Goal: Task Accomplishment & Management: Manage account settings

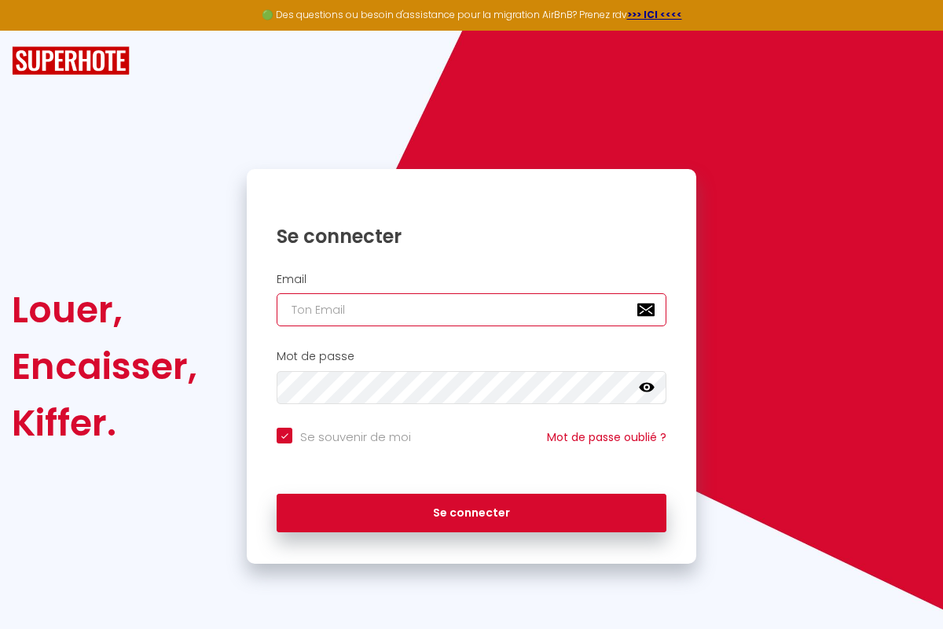
type input "[EMAIL_ADDRESS][DOMAIN_NAME]"
checkbox input "true"
type input "[EMAIL_ADDRESS][DOMAIN_NAME]"
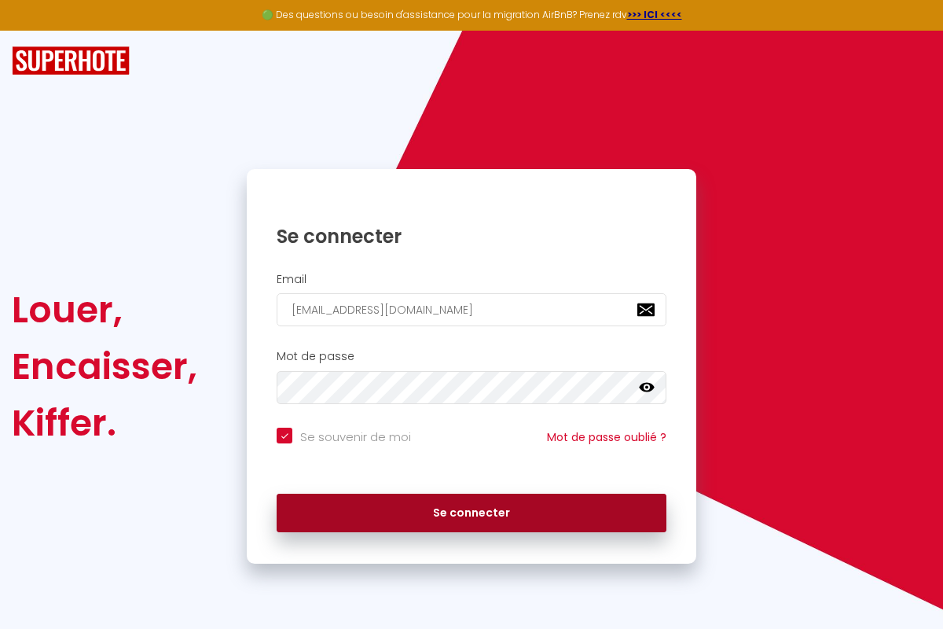
click at [472, 512] on button "Se connecter" at bounding box center [472, 513] width 390 height 39
checkbox input "true"
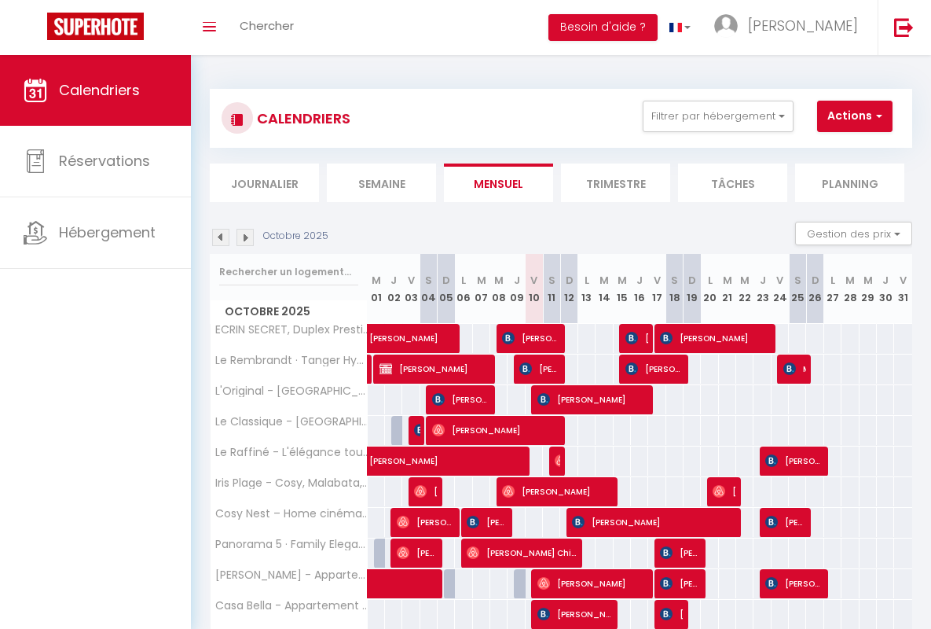
click at [381, 182] on li "Semaine" at bounding box center [381, 182] width 109 height 39
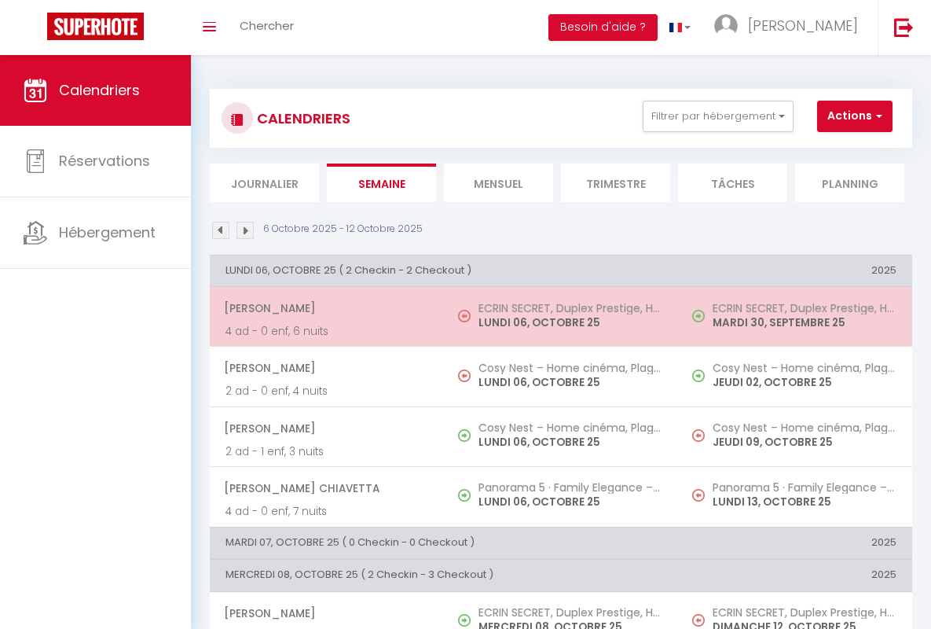
click at [324, 308] on span "[PERSON_NAME]" at bounding box center [326, 308] width 204 height 30
select select "OK"
select select "0"
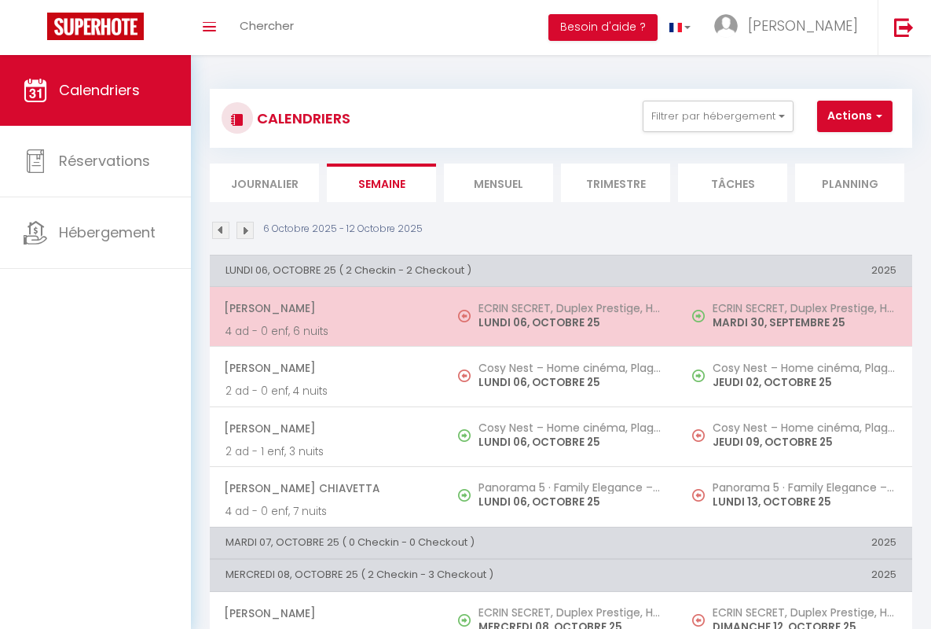
select select "1"
select select
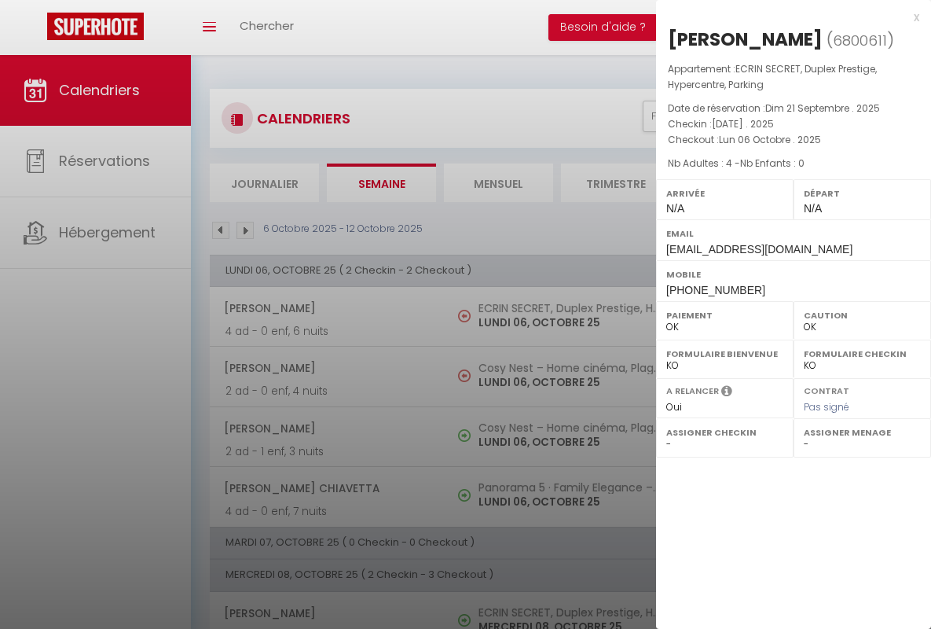
click at [787, 17] on div "x" at bounding box center [787, 17] width 263 height 19
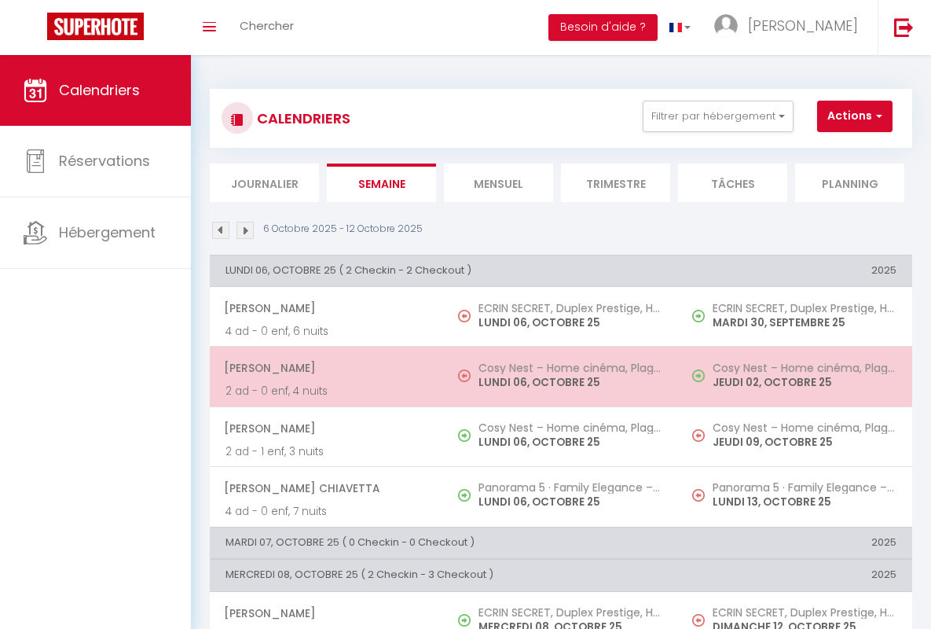
click at [324, 368] on span "[PERSON_NAME]" at bounding box center [326, 368] width 204 height 30
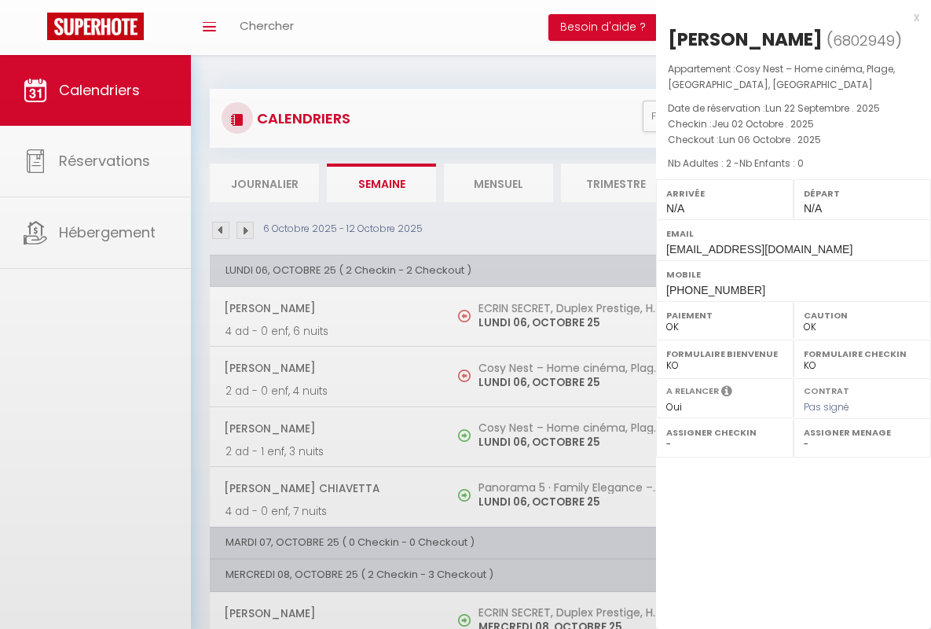
click at [787, 17] on div "x" at bounding box center [787, 17] width 263 height 19
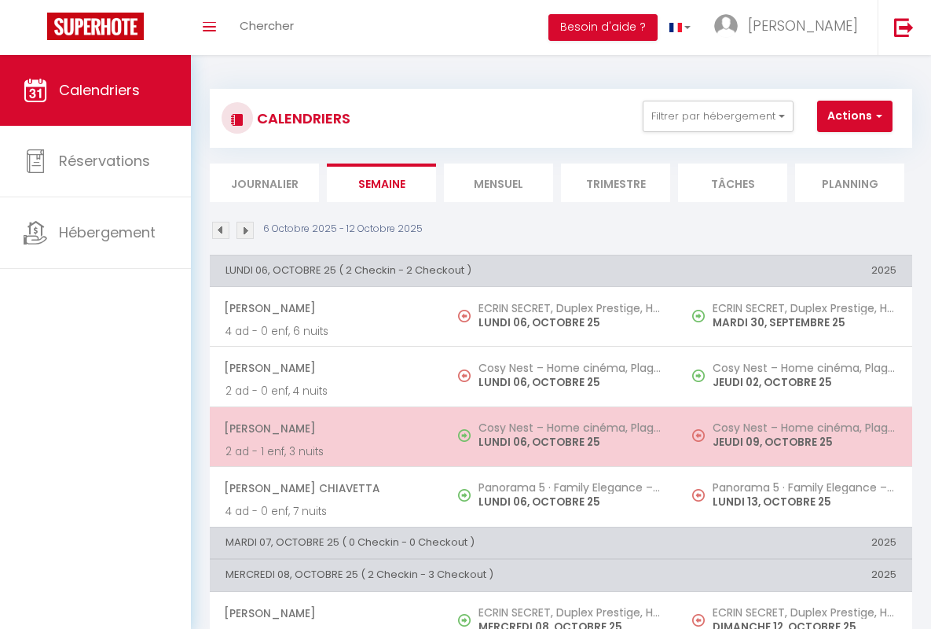
click at [324, 428] on span "[PERSON_NAME]" at bounding box center [326, 428] width 204 height 30
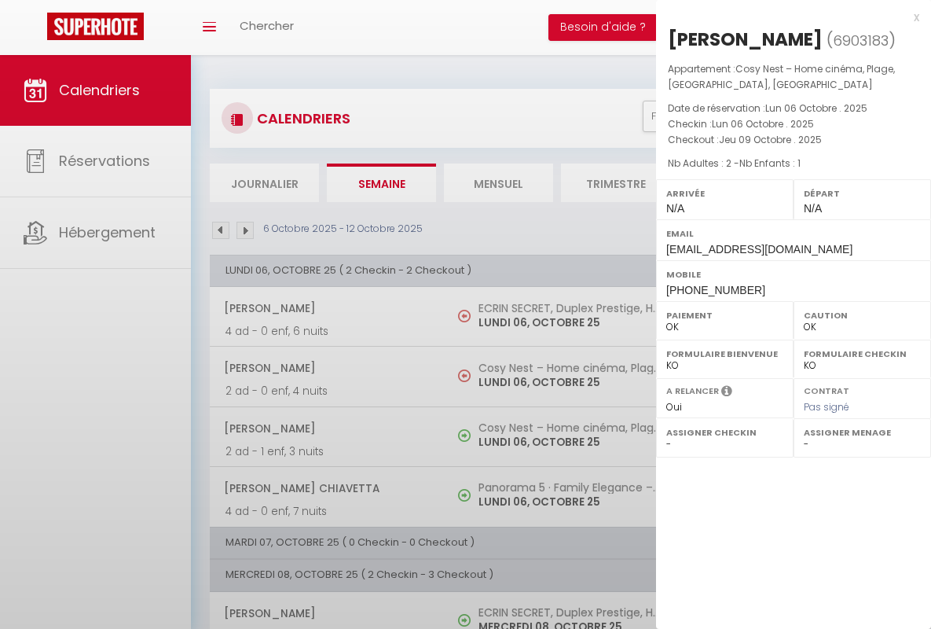
click at [787, 17] on div "x" at bounding box center [787, 17] width 263 height 19
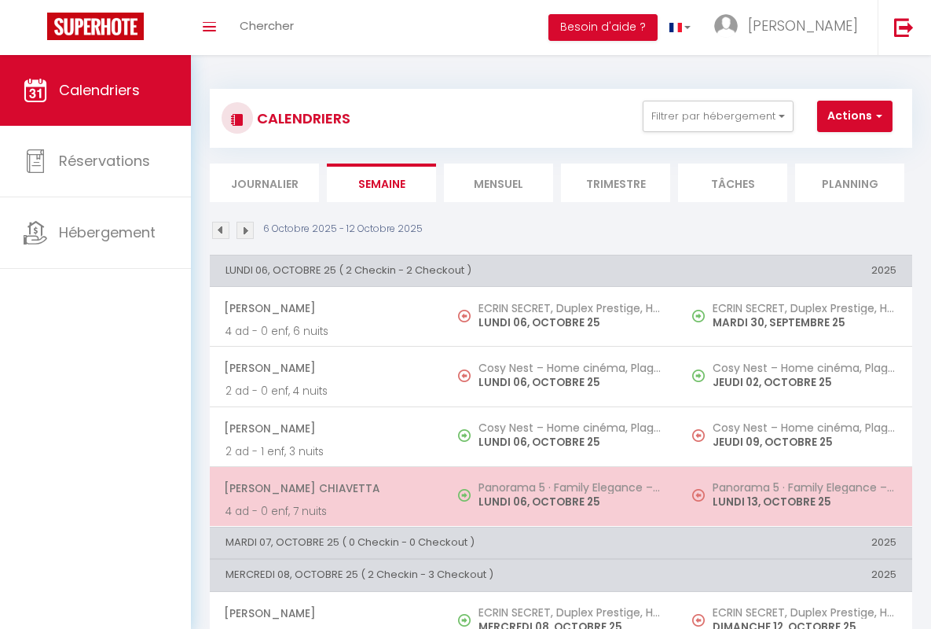
click at [324, 487] on span "[PERSON_NAME] Chiavetta" at bounding box center [326, 488] width 204 height 30
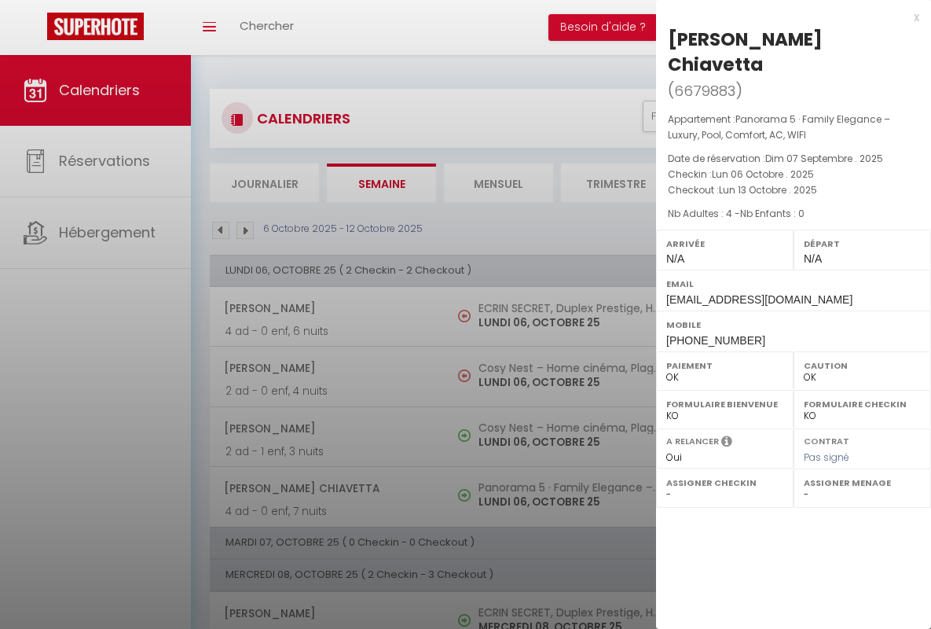
click at [787, 17] on div "x" at bounding box center [787, 17] width 263 height 19
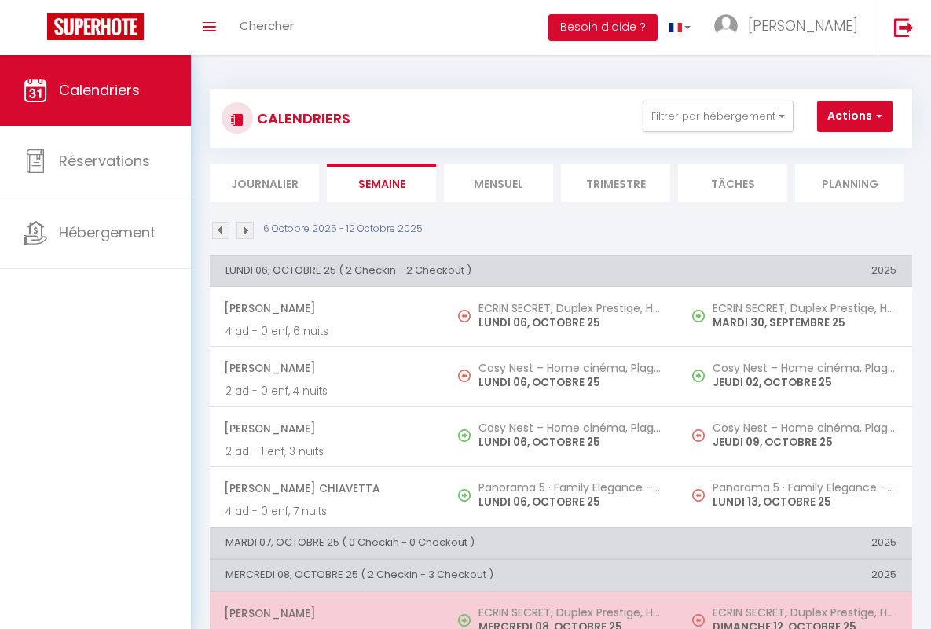
click at [324, 612] on span "[PERSON_NAME]" at bounding box center [326, 613] width 204 height 30
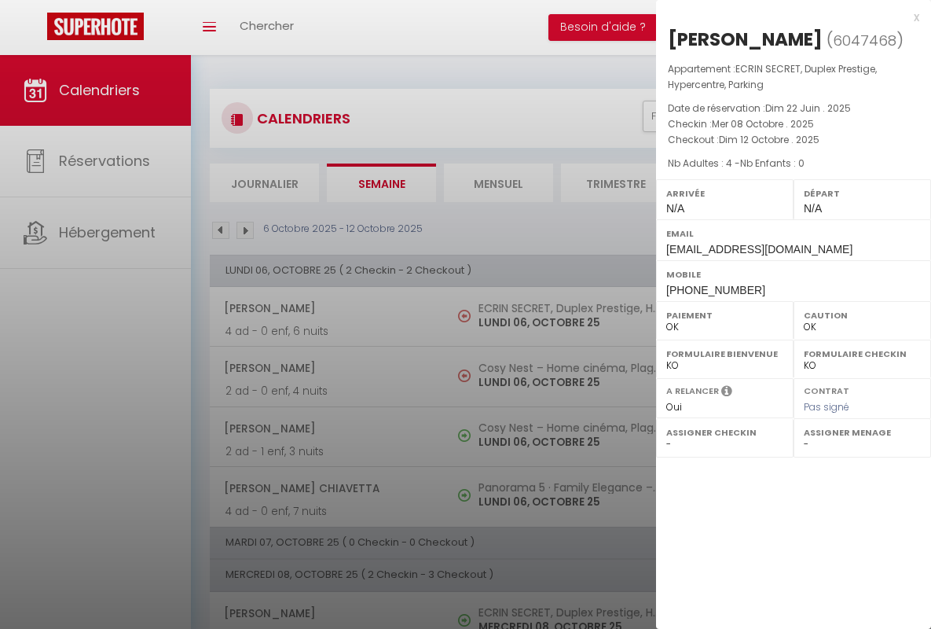
click at [787, 17] on div "x" at bounding box center [787, 17] width 263 height 19
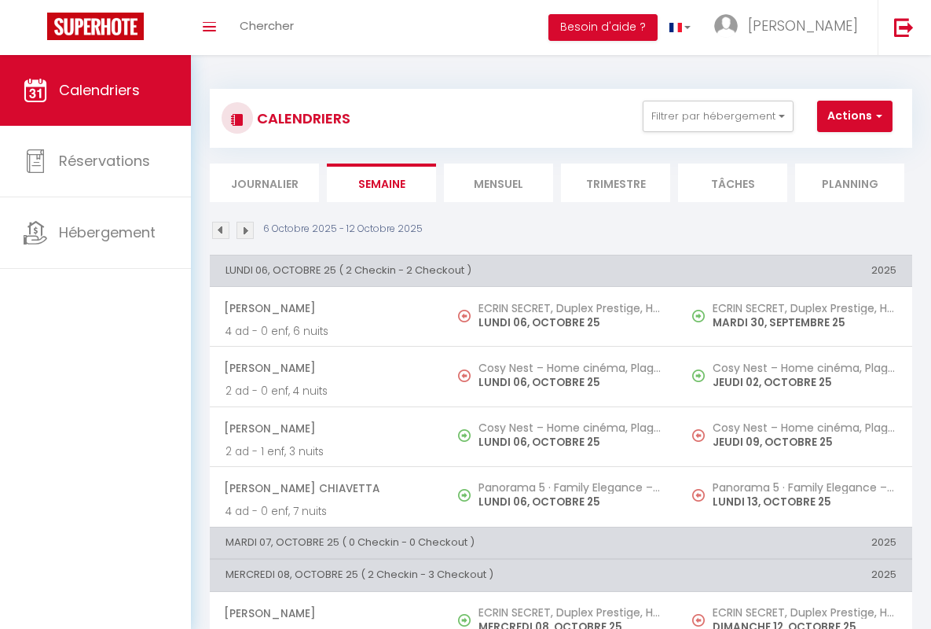
scroll to position [358, 0]
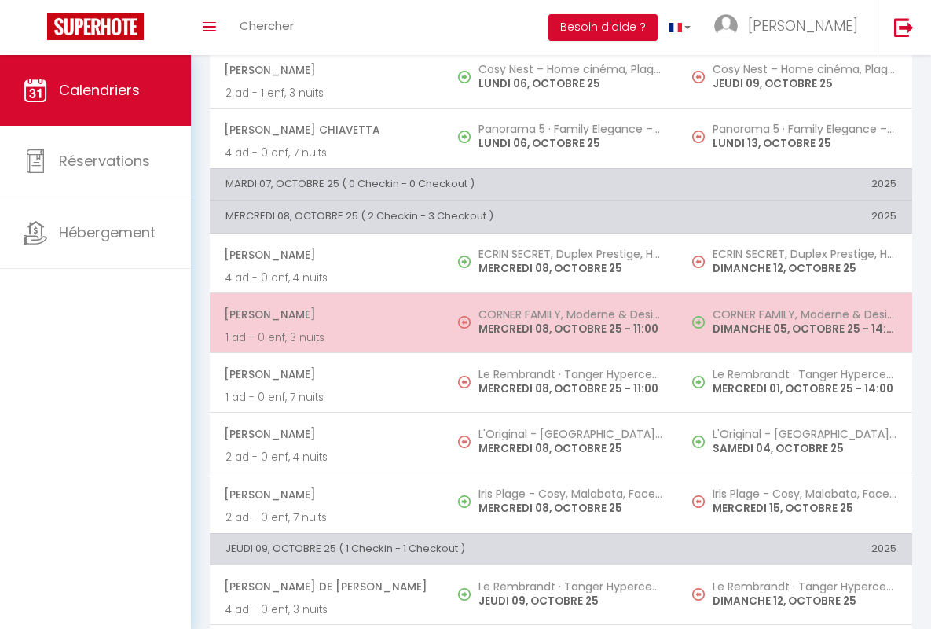
click at [324, 314] on span "[PERSON_NAME]" at bounding box center [326, 314] width 204 height 30
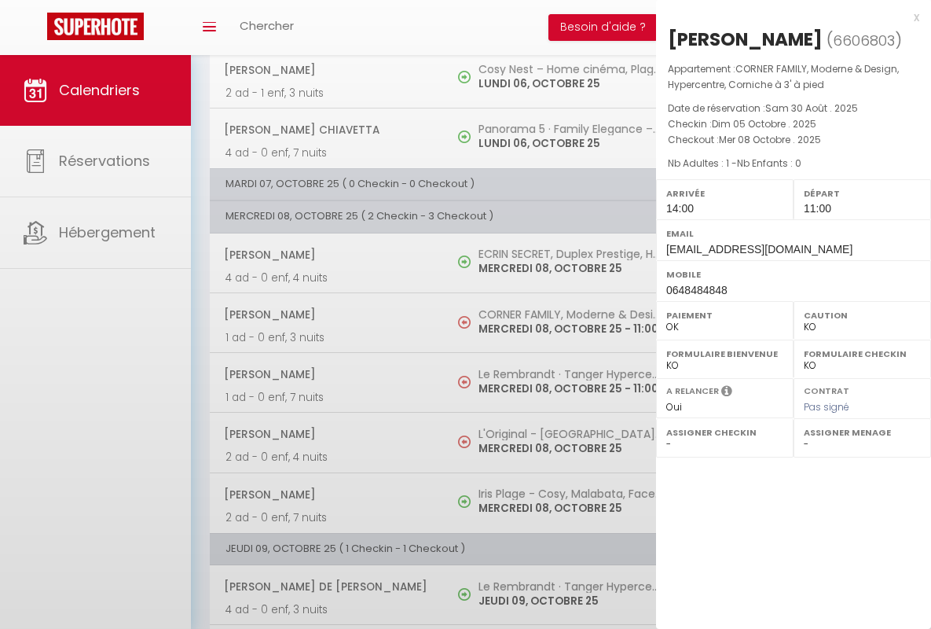
click at [787, 17] on div "x" at bounding box center [787, 17] width 263 height 19
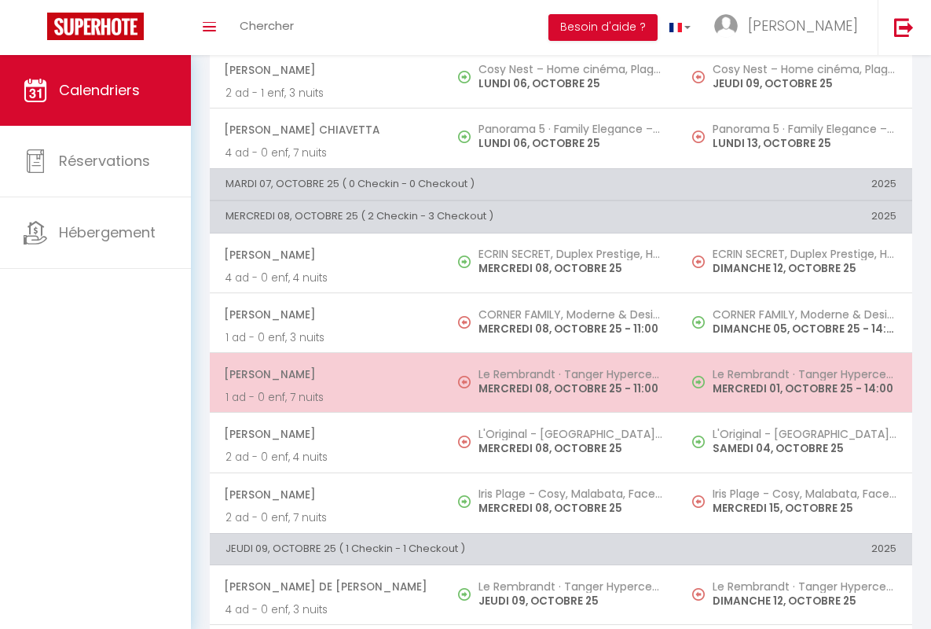
click at [324, 374] on span "[PERSON_NAME]" at bounding box center [326, 374] width 204 height 30
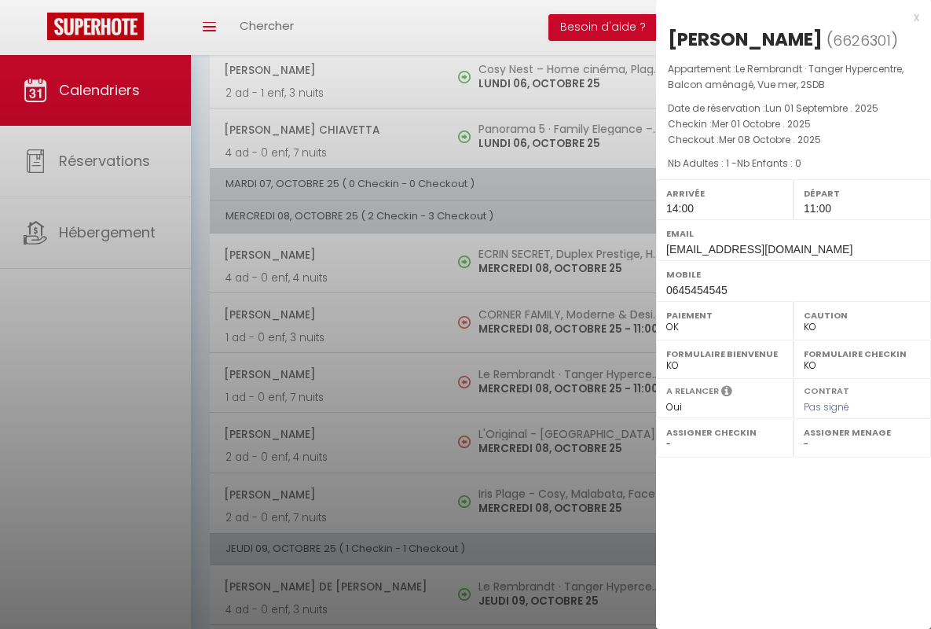
click at [787, 17] on div "x" at bounding box center [787, 17] width 263 height 19
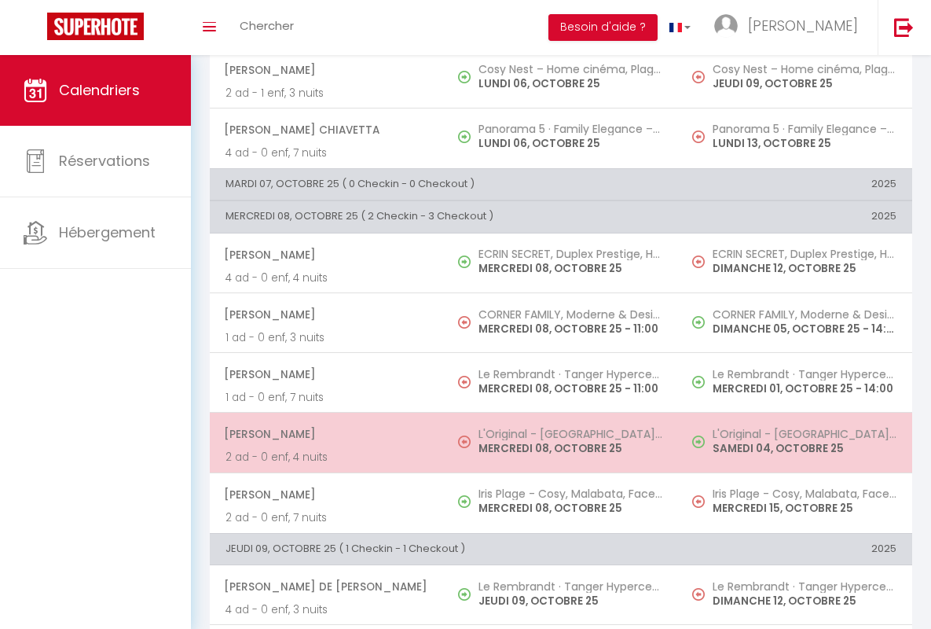
click at [324, 434] on span "[PERSON_NAME]" at bounding box center [326, 434] width 204 height 30
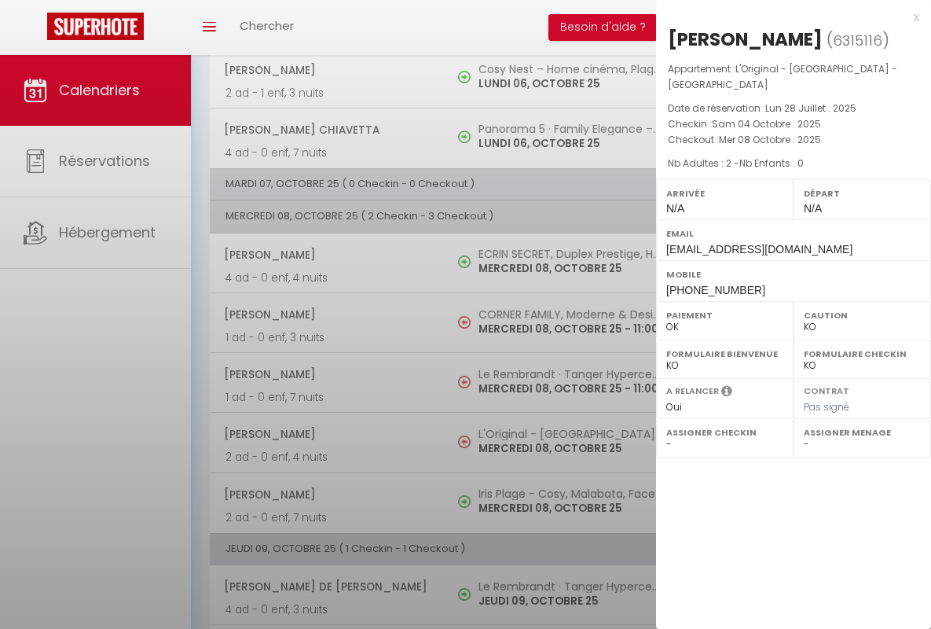
click at [787, 17] on div "x" at bounding box center [787, 17] width 263 height 19
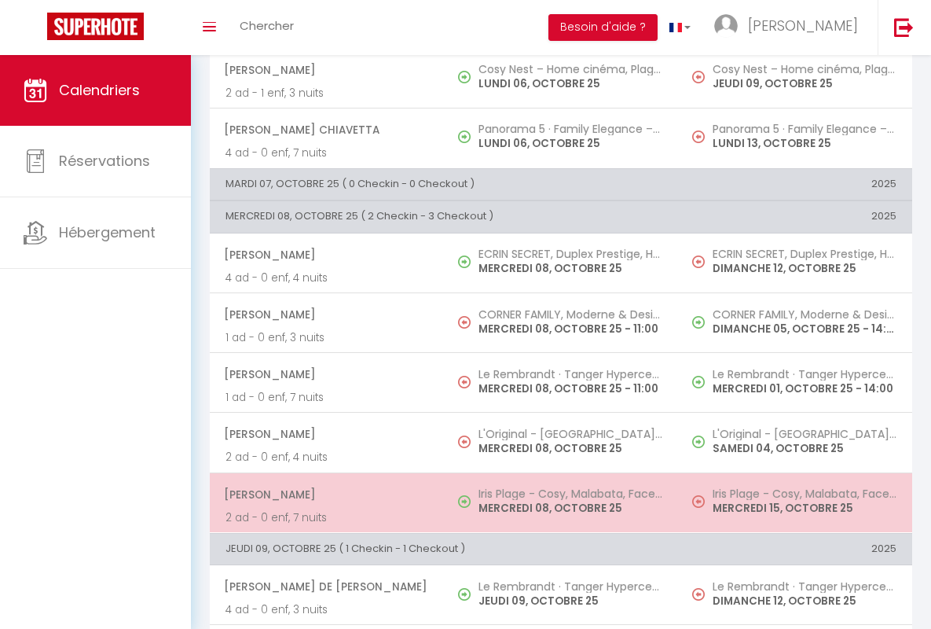
click at [324, 494] on span "[PERSON_NAME]" at bounding box center [326, 494] width 204 height 30
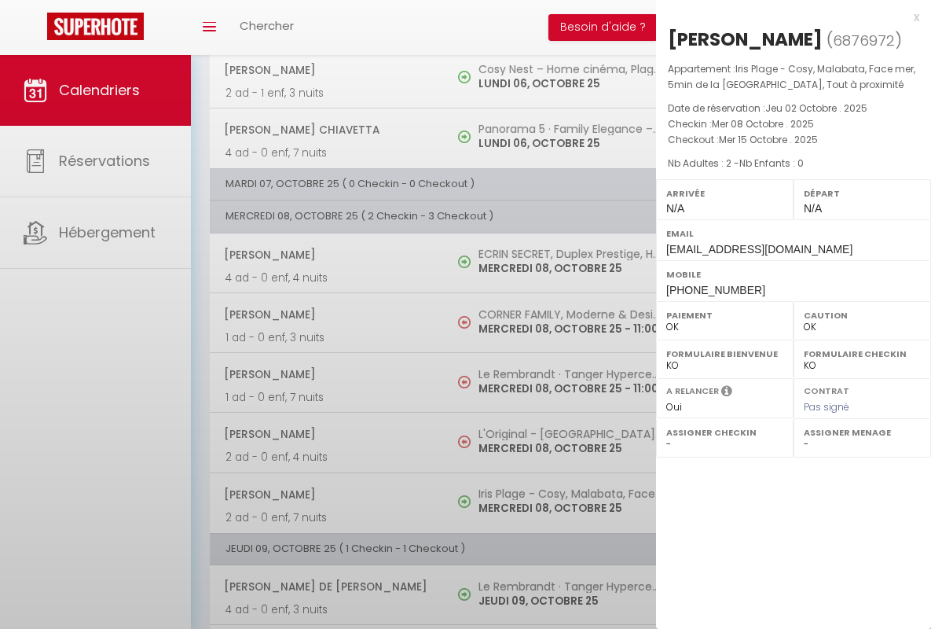
click at [787, 17] on div "x" at bounding box center [787, 17] width 263 height 19
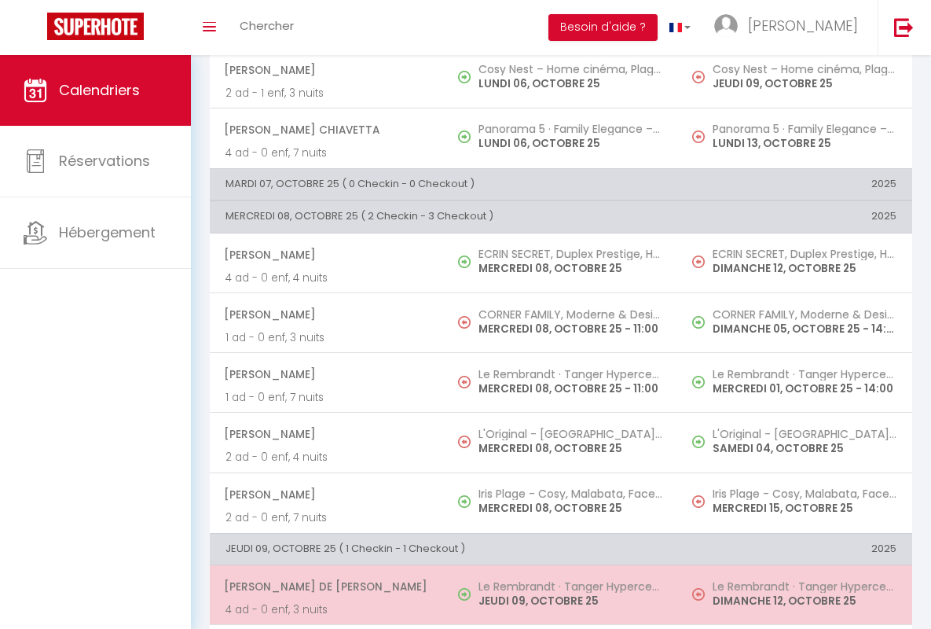
click at [324, 586] on span "[PERSON_NAME] De [PERSON_NAME]" at bounding box center [326, 586] width 204 height 30
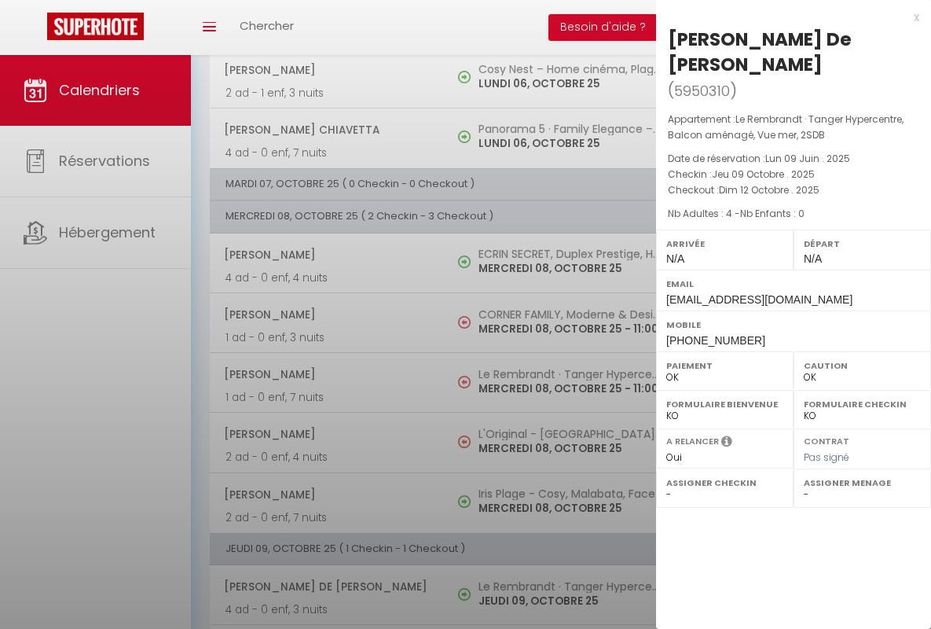
click at [787, 17] on div "x" at bounding box center [787, 17] width 263 height 19
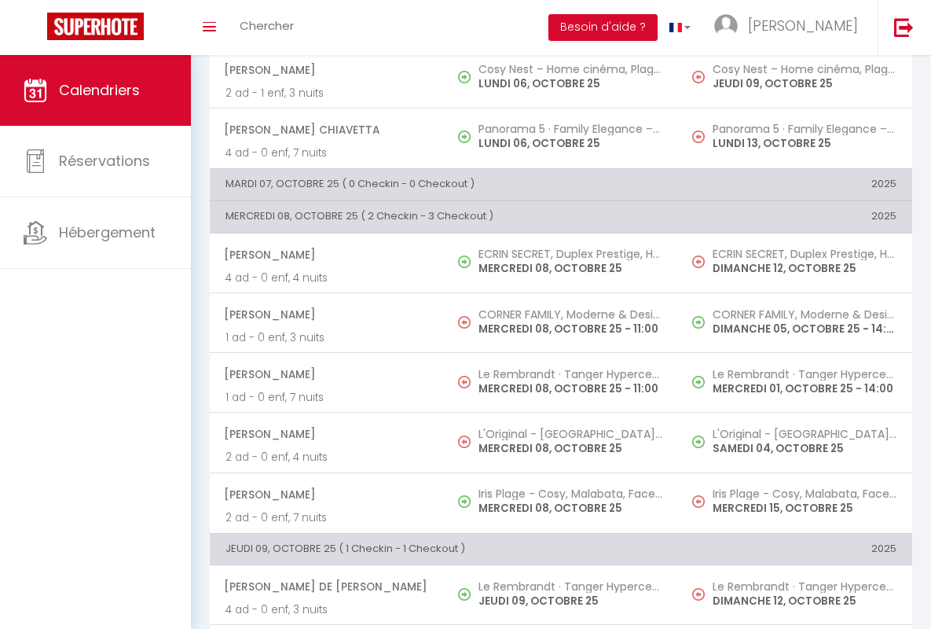
scroll to position [690, 0]
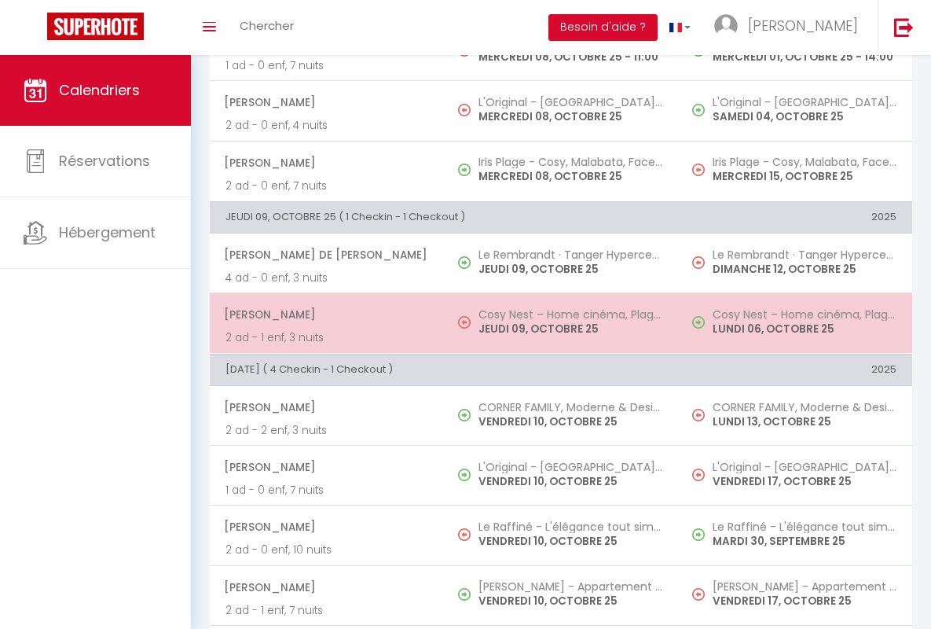
click at [324, 314] on span "[PERSON_NAME]" at bounding box center [326, 314] width 204 height 30
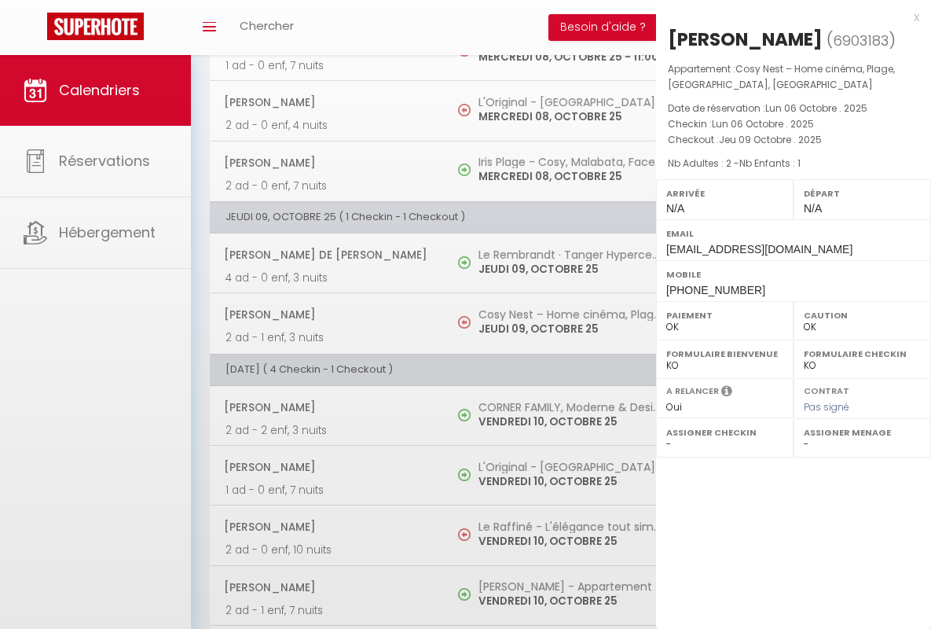
click at [787, 17] on div "x" at bounding box center [787, 17] width 263 height 19
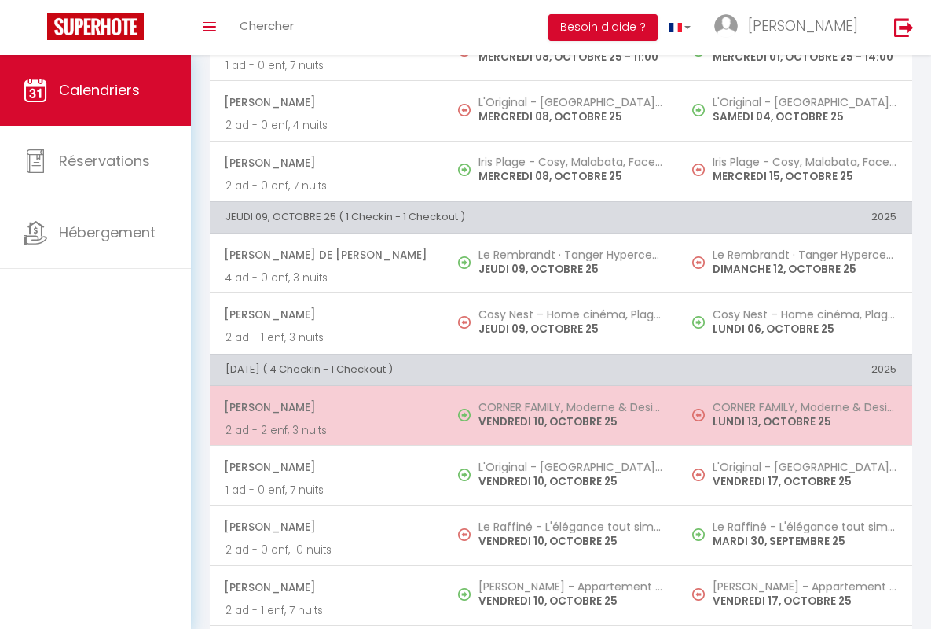
click at [324, 407] on span "[PERSON_NAME]" at bounding box center [326, 407] width 204 height 30
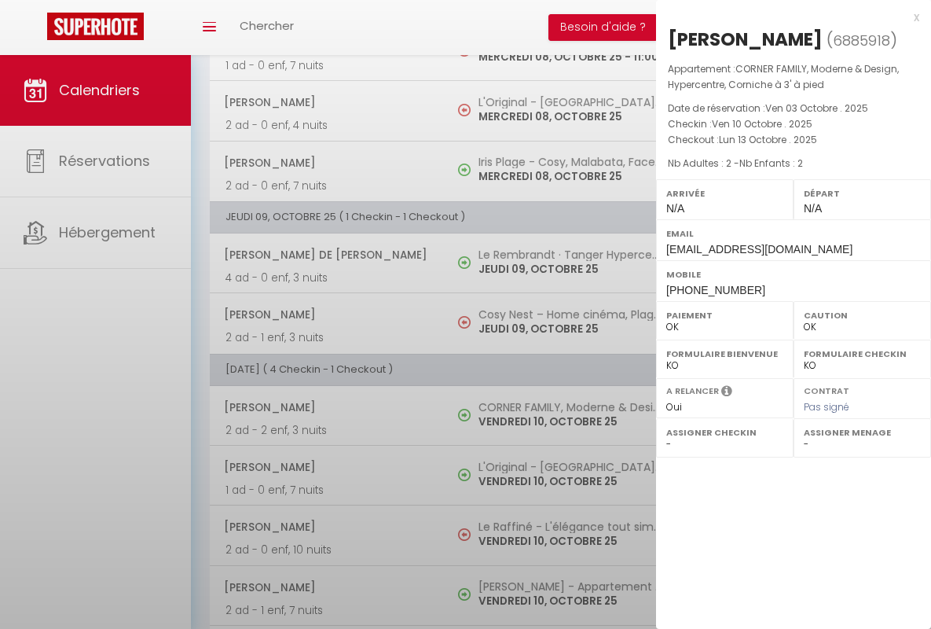
click at [787, 17] on div "x" at bounding box center [787, 17] width 263 height 19
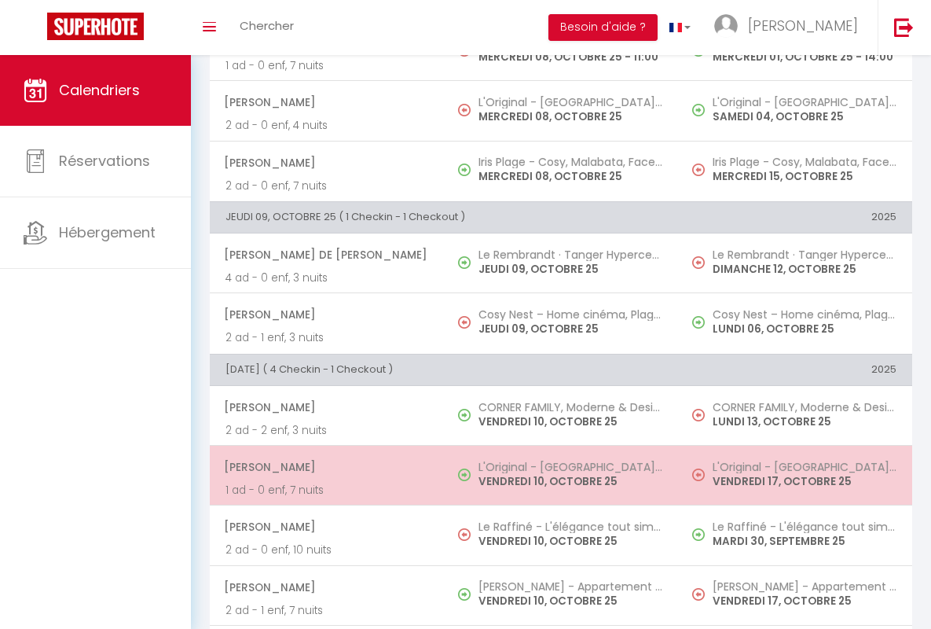
click at [324, 467] on span "[PERSON_NAME]" at bounding box center [326, 467] width 204 height 30
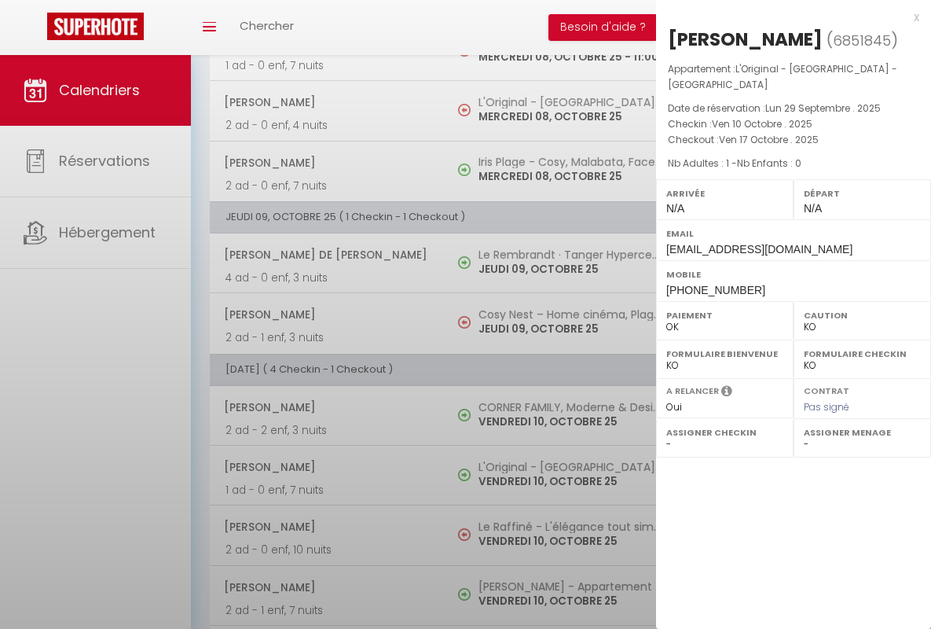
click at [787, 17] on div "x" at bounding box center [787, 17] width 263 height 19
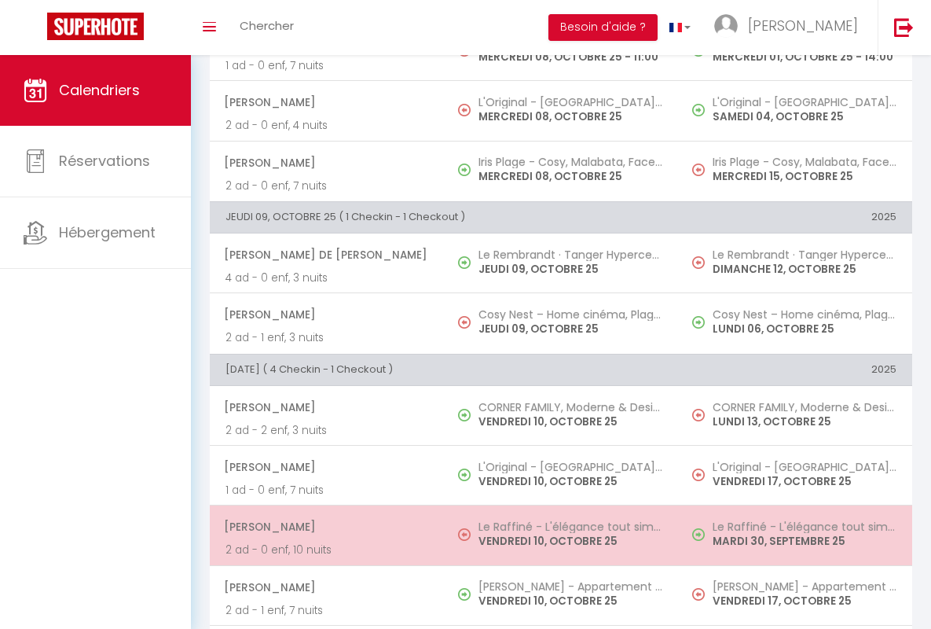
click at [324, 527] on span "[PERSON_NAME]" at bounding box center [326, 527] width 204 height 30
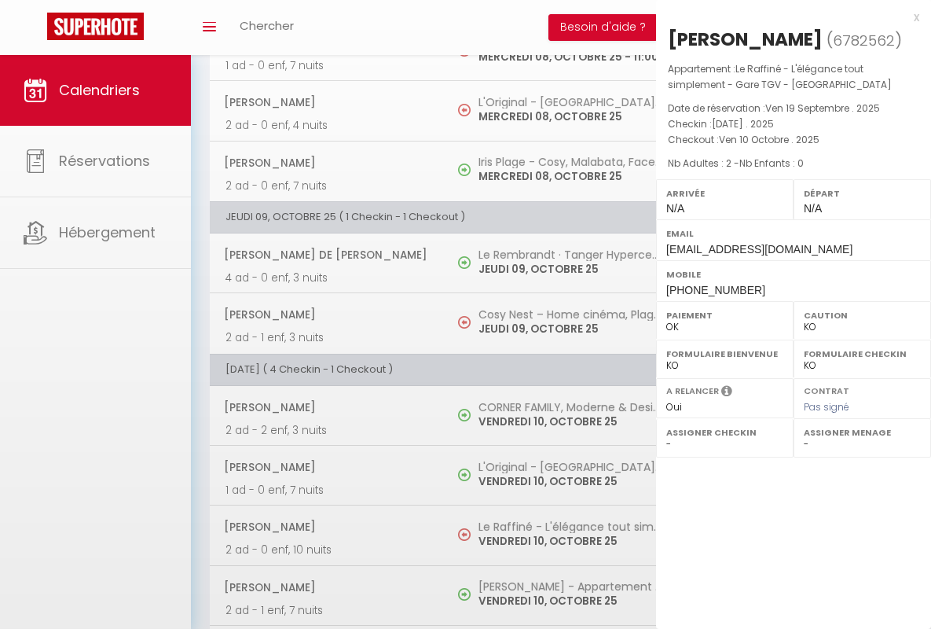
click at [787, 17] on div "x" at bounding box center [787, 17] width 263 height 19
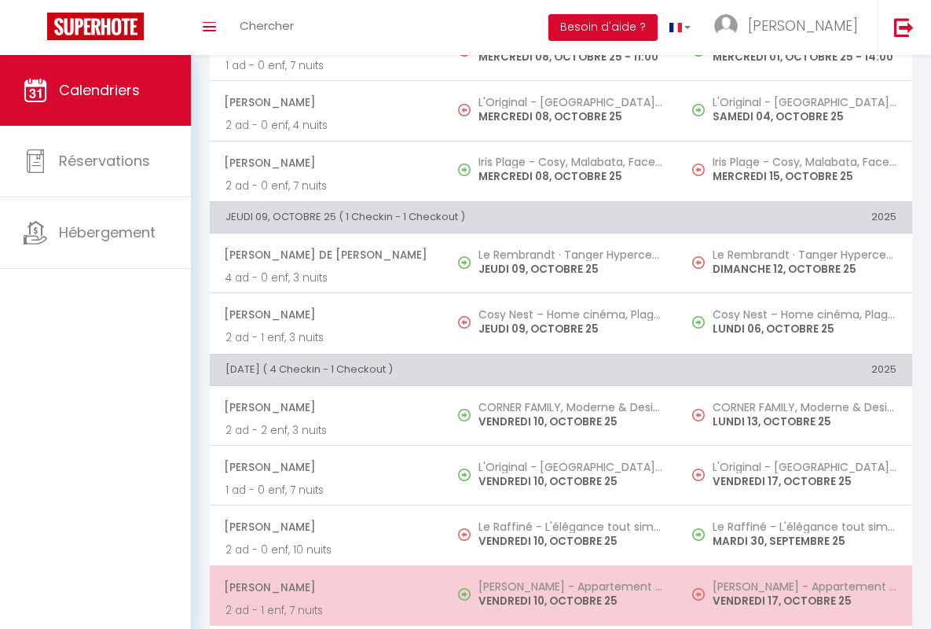
click at [324, 586] on span "[PERSON_NAME]" at bounding box center [326, 587] width 204 height 30
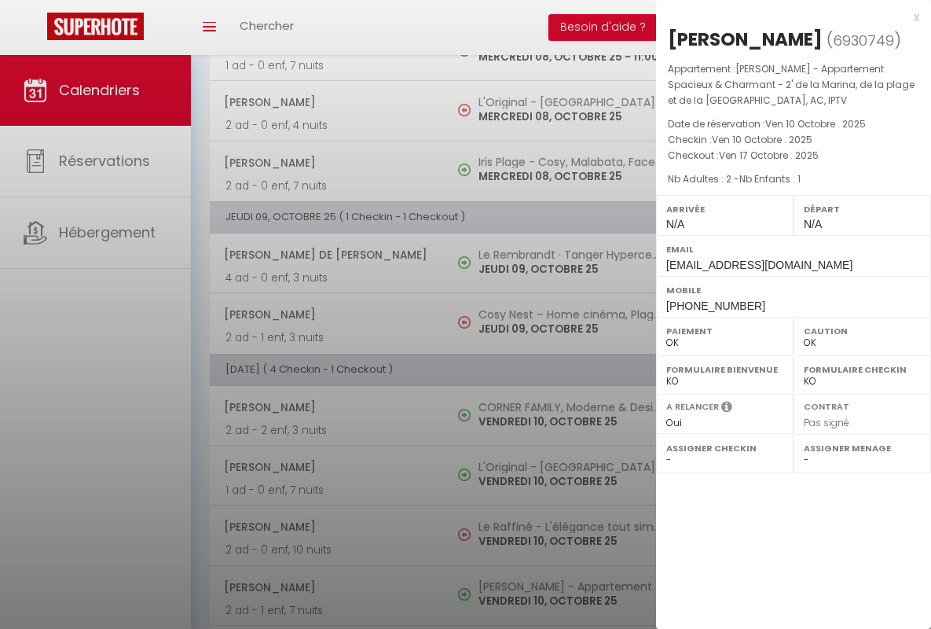
click at [787, 17] on div "x" at bounding box center [787, 17] width 263 height 19
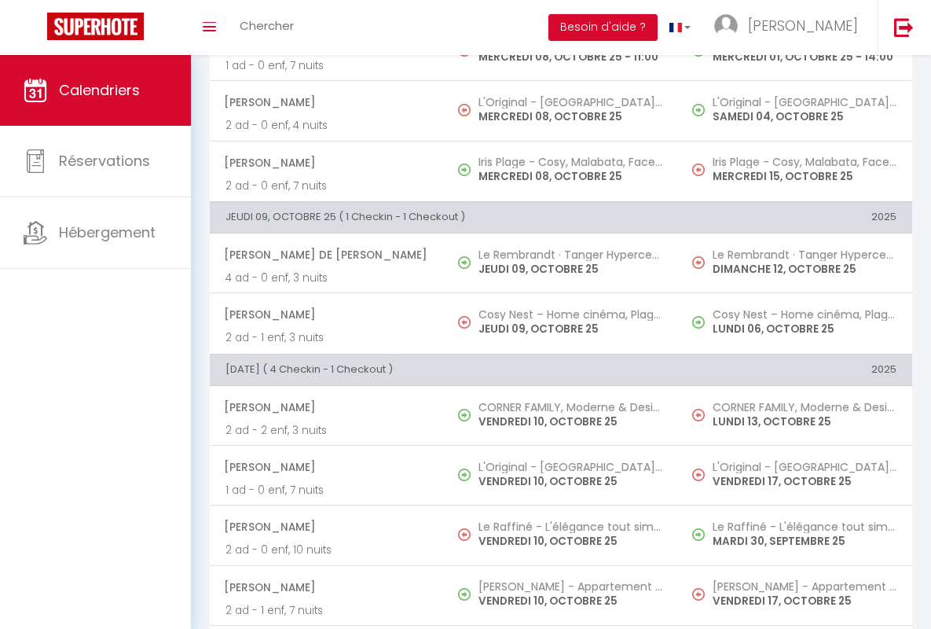
scroll to position [1022, 0]
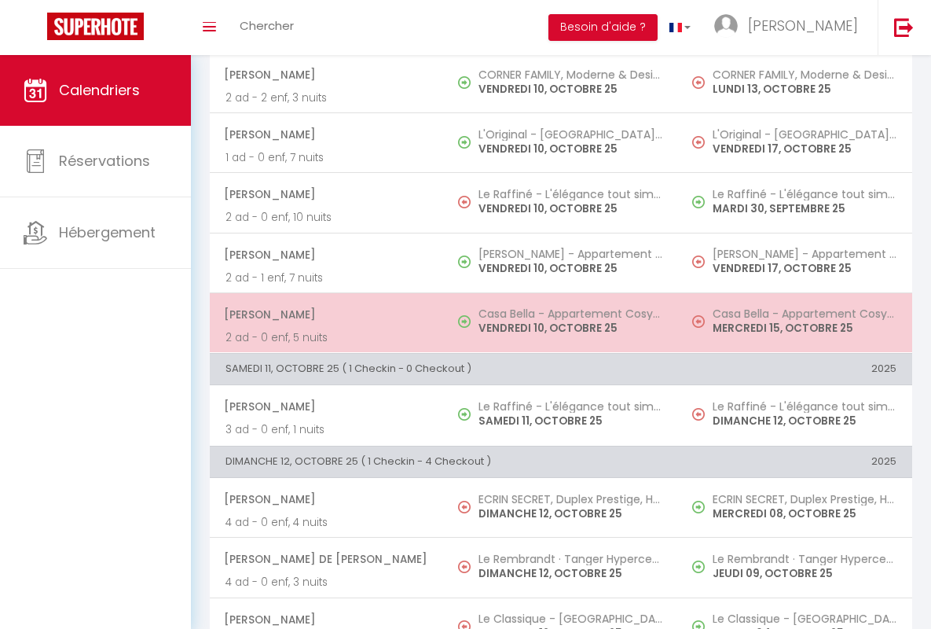
click at [324, 314] on span "[PERSON_NAME]" at bounding box center [326, 314] width 204 height 30
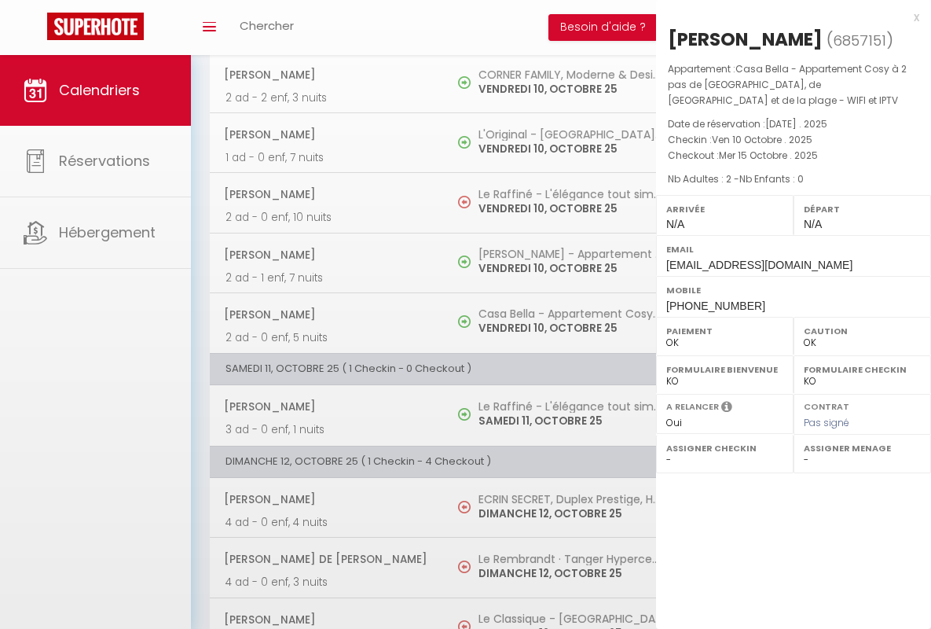
click at [787, 17] on div "x" at bounding box center [787, 17] width 263 height 19
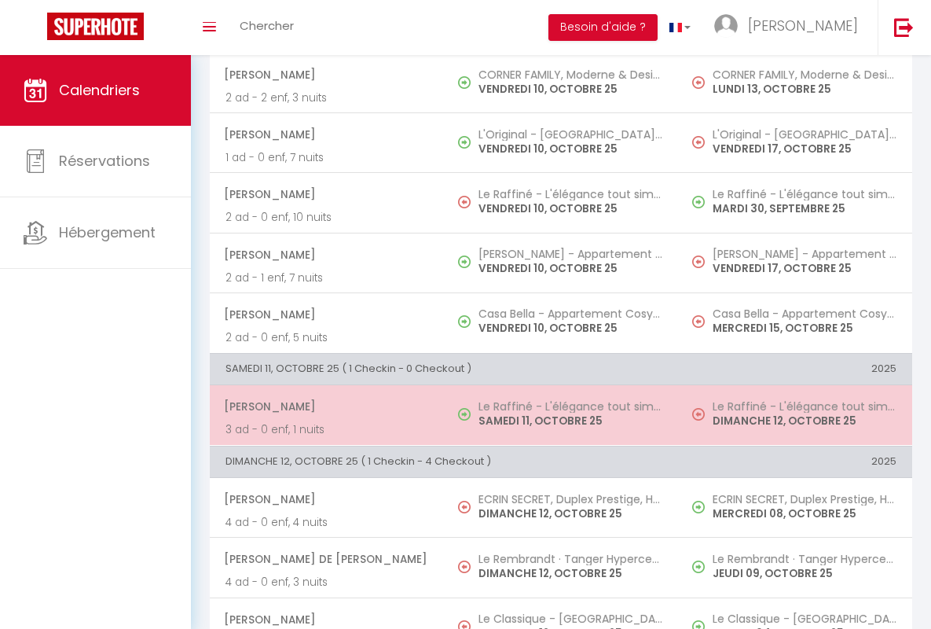
click at [324, 406] on span "[PERSON_NAME]" at bounding box center [326, 406] width 204 height 30
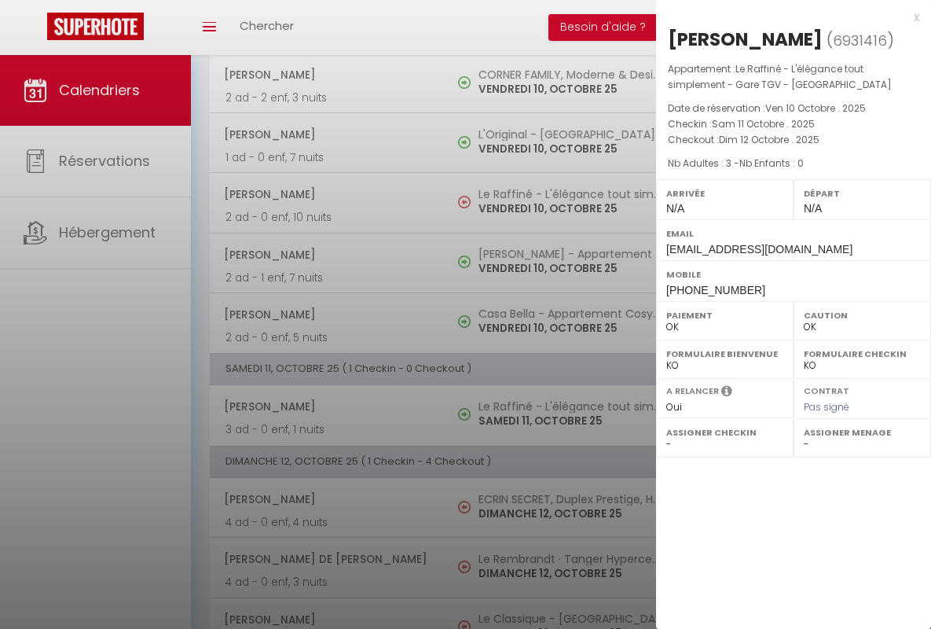
click at [787, 17] on div "x" at bounding box center [787, 17] width 263 height 19
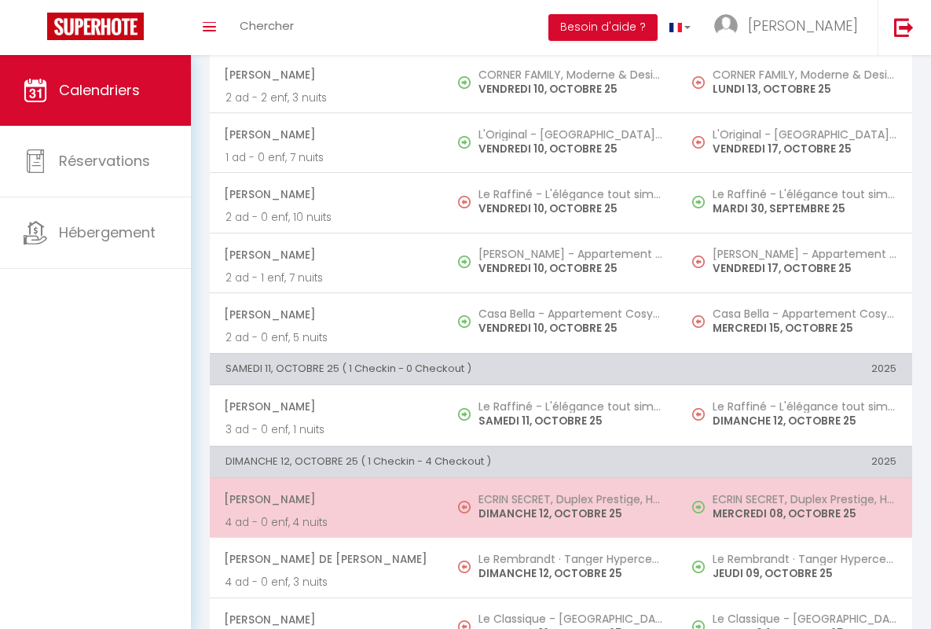
click at [324, 499] on span "[PERSON_NAME]" at bounding box center [326, 499] width 204 height 30
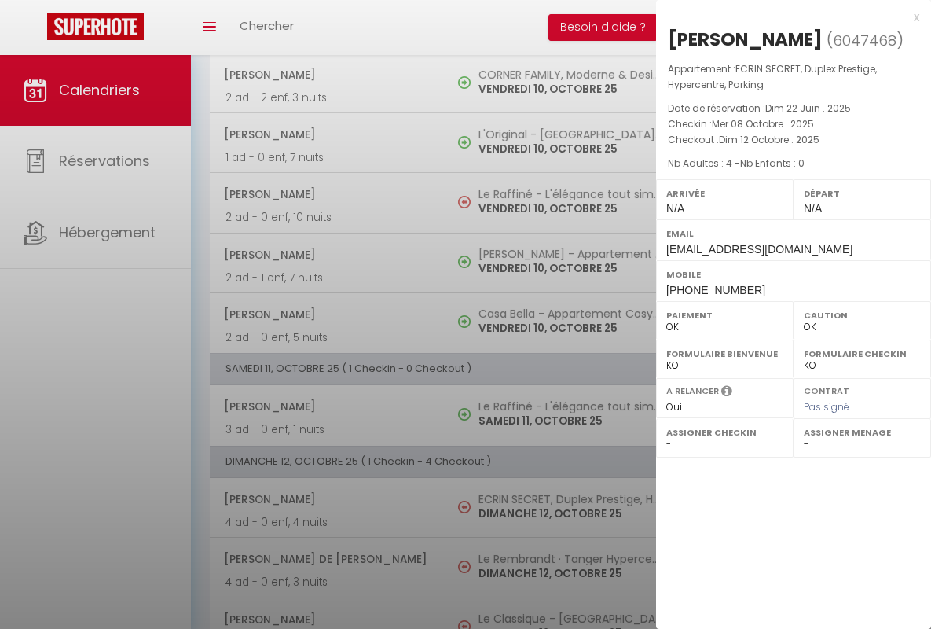
click at [787, 17] on div "x" at bounding box center [787, 17] width 263 height 19
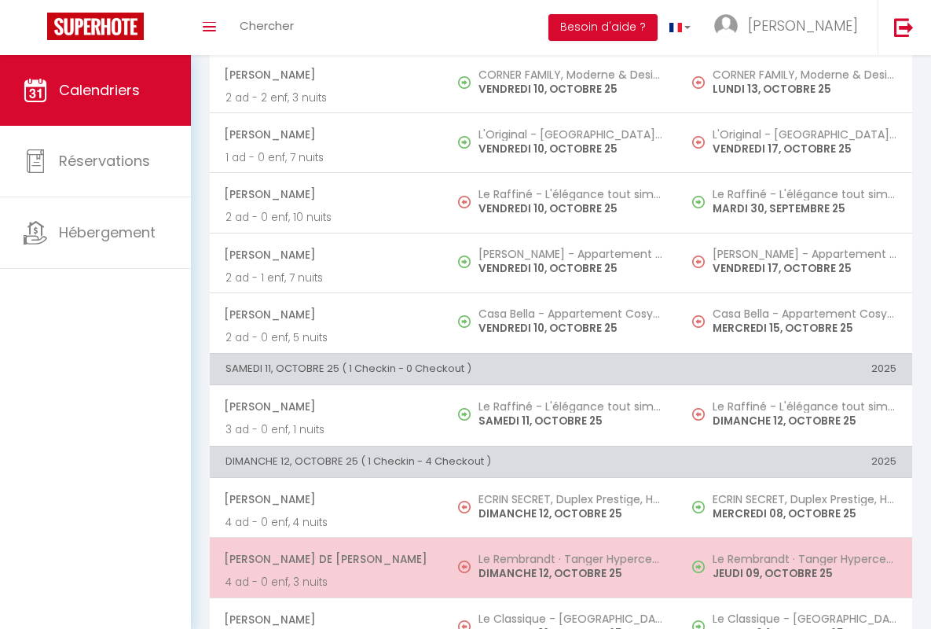
click at [324, 559] on span "[PERSON_NAME] De [PERSON_NAME]" at bounding box center [326, 559] width 204 height 30
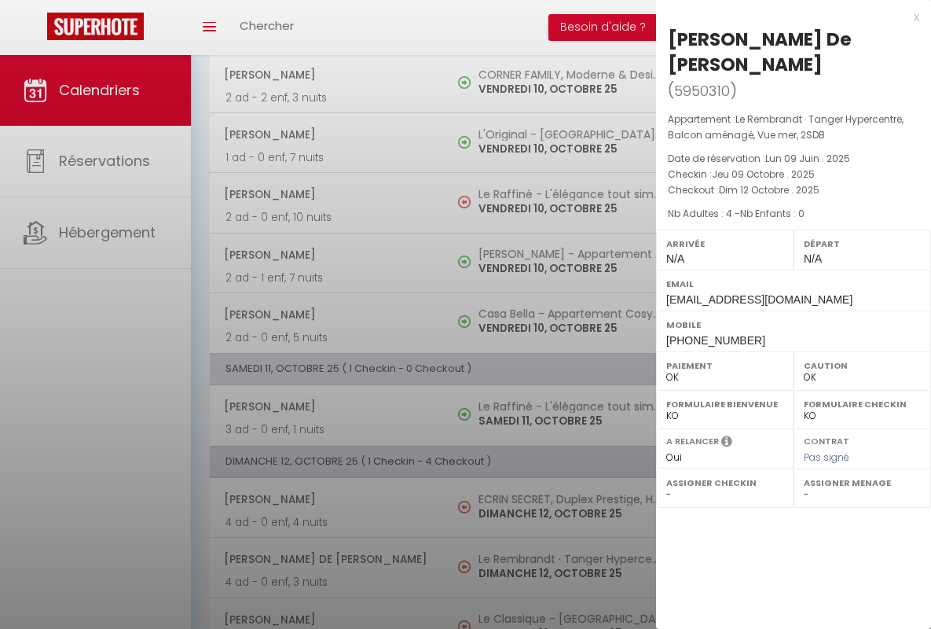
click at [787, 17] on div "x" at bounding box center [787, 17] width 263 height 19
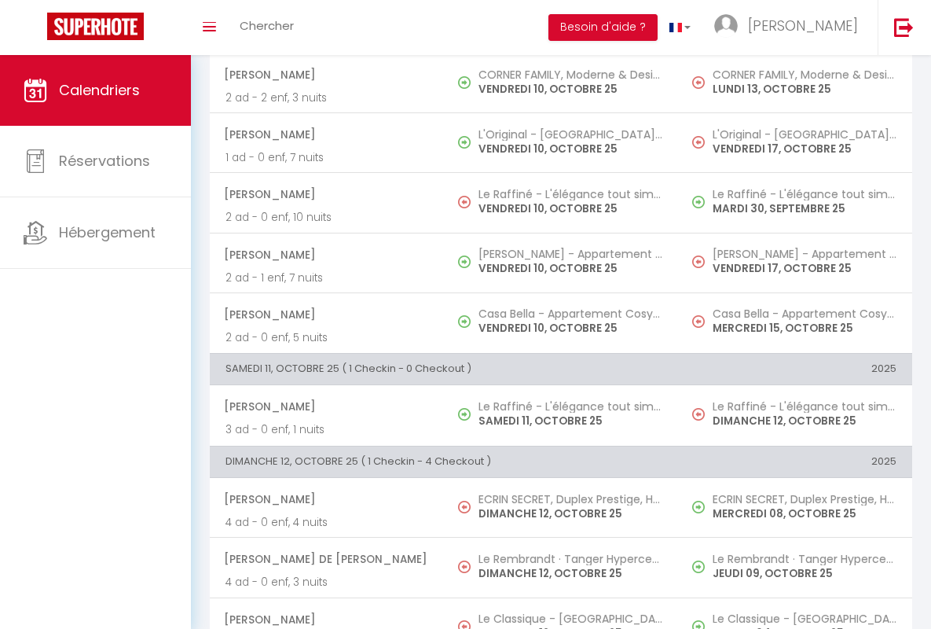
scroll to position [1028, 0]
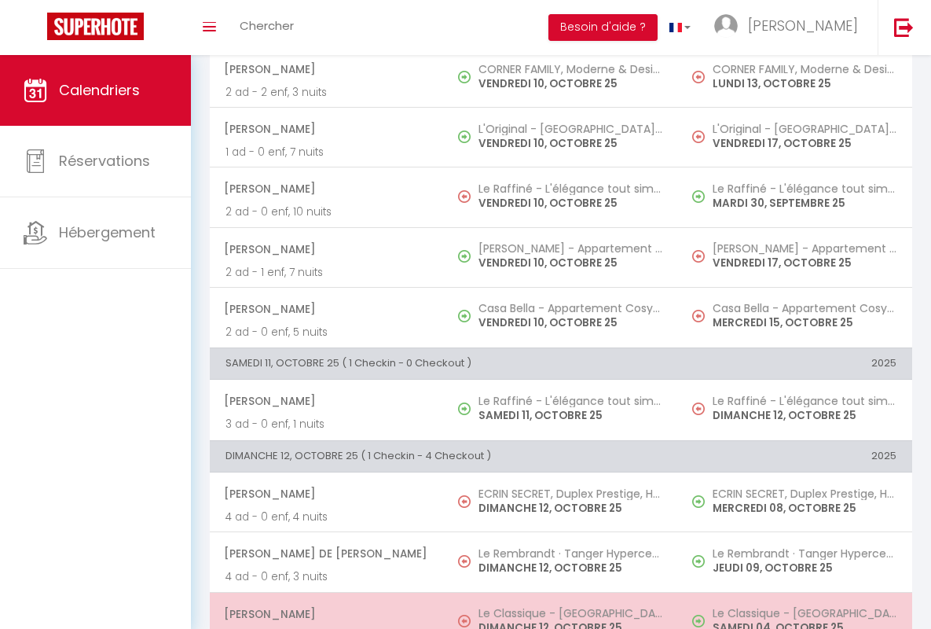
click at [324, 613] on span "[PERSON_NAME]" at bounding box center [326, 614] width 204 height 30
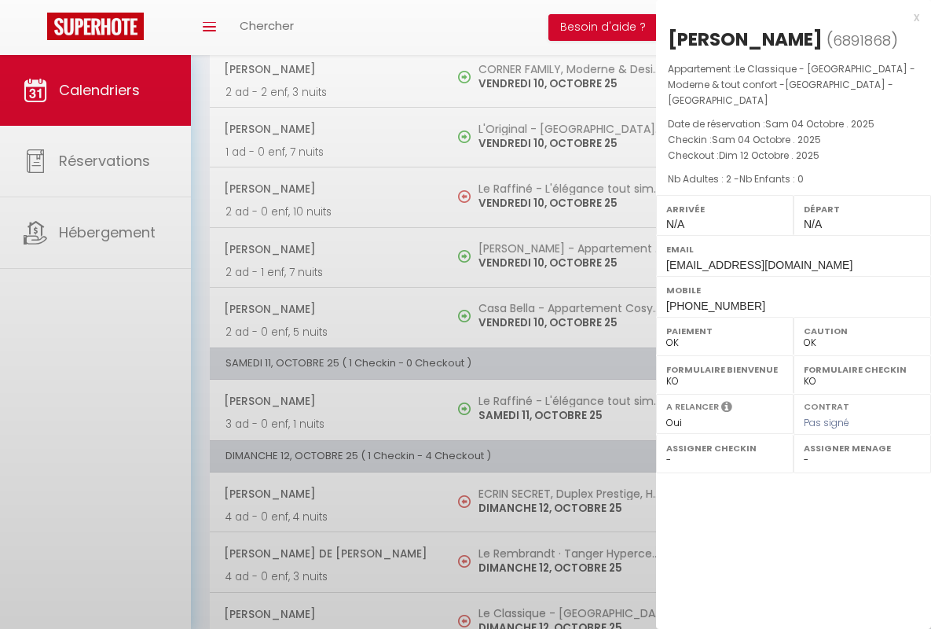
click at [787, 17] on div "x" at bounding box center [787, 17] width 263 height 19
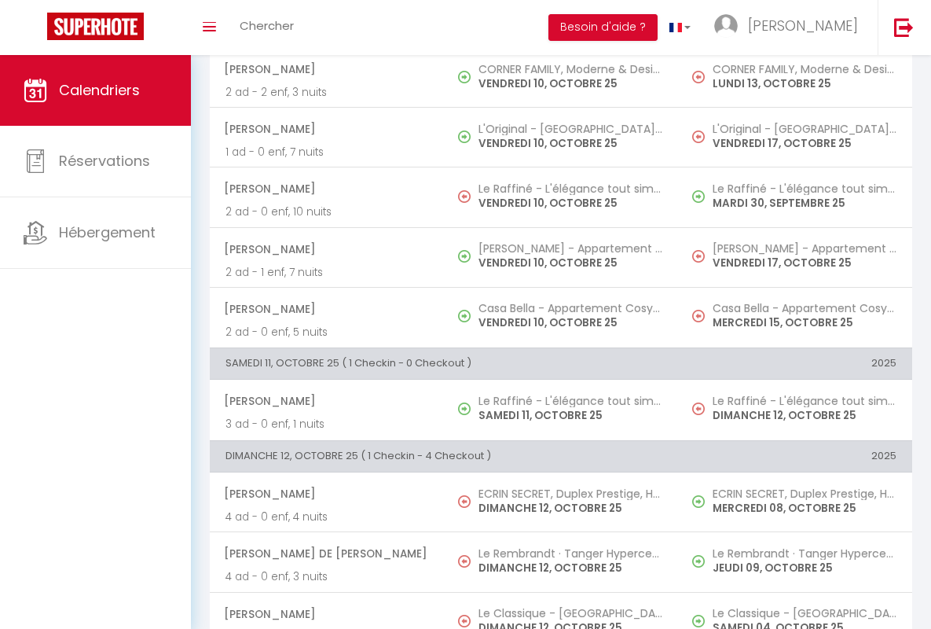
scroll to position [1202, 0]
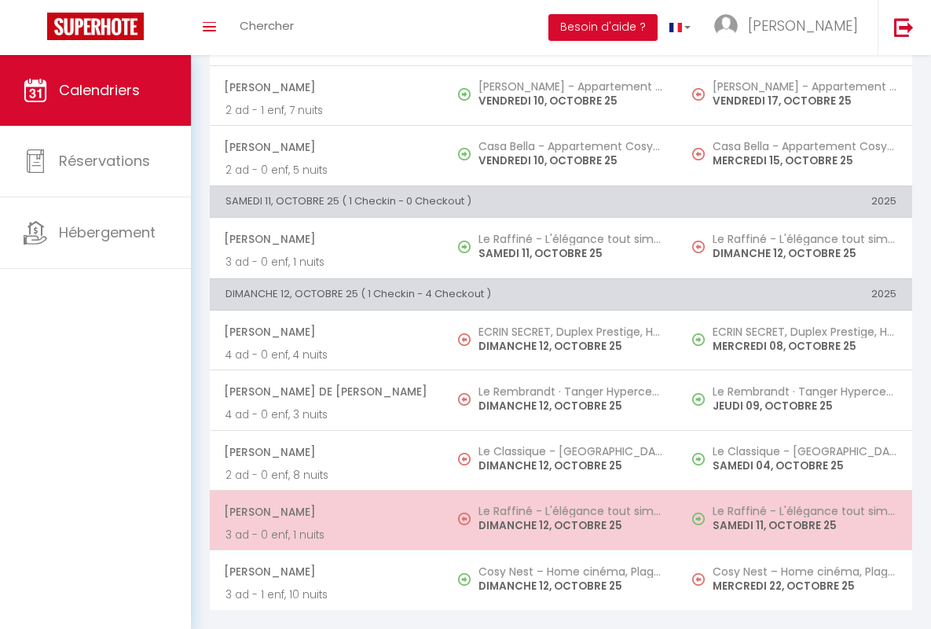
click at [324, 499] on span "[PERSON_NAME]" at bounding box center [326, 512] width 204 height 30
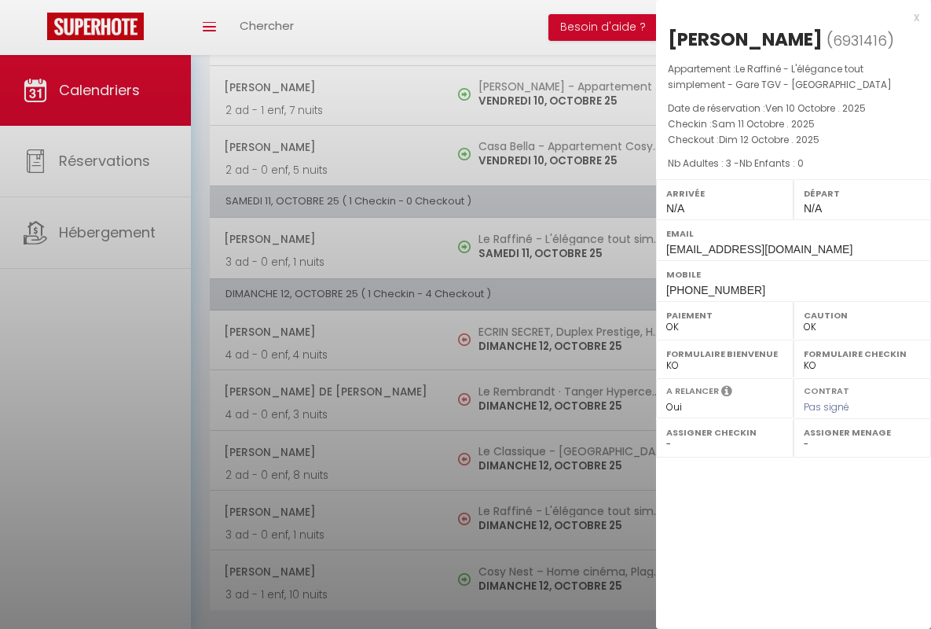
click at [787, 17] on div "x" at bounding box center [787, 17] width 263 height 19
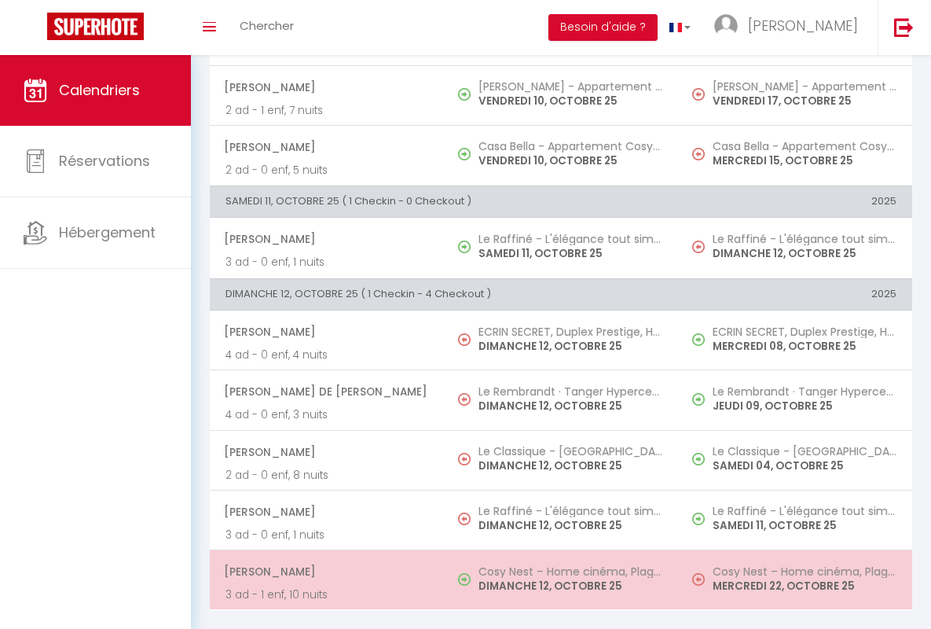
click at [324, 559] on span "[PERSON_NAME]" at bounding box center [326, 571] width 204 height 30
select select "KO"
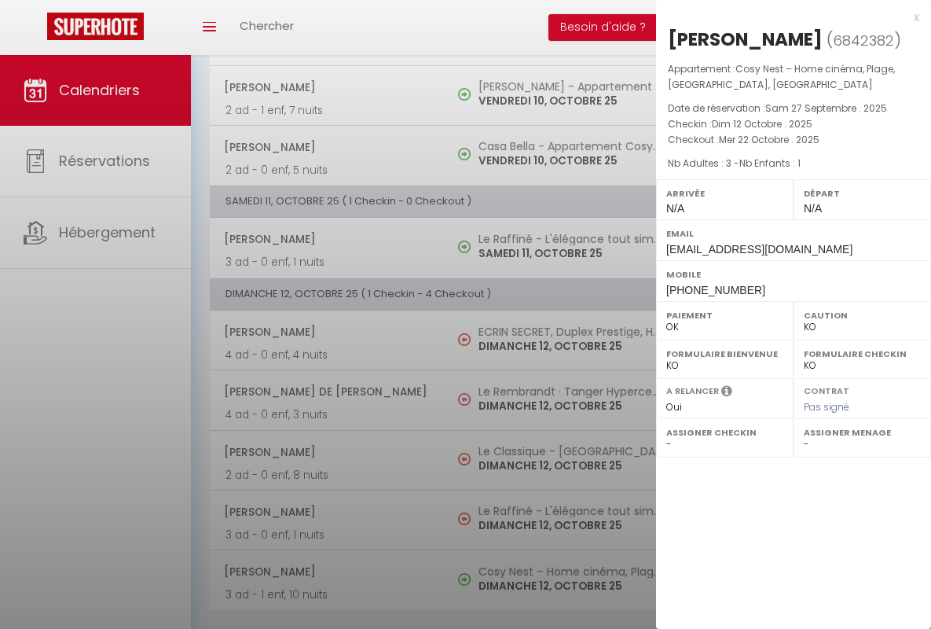
click at [787, 17] on div "x" at bounding box center [787, 17] width 263 height 19
